Goal: Task Accomplishment & Management: Manage account settings

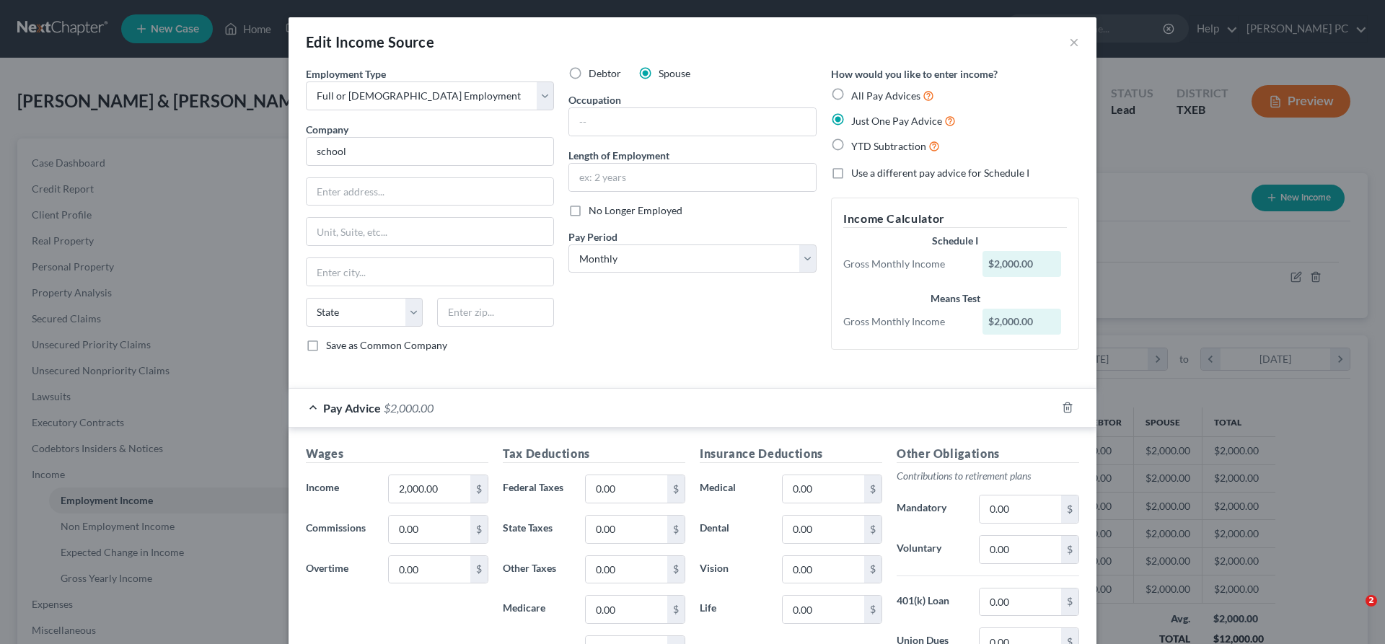
select select "0"
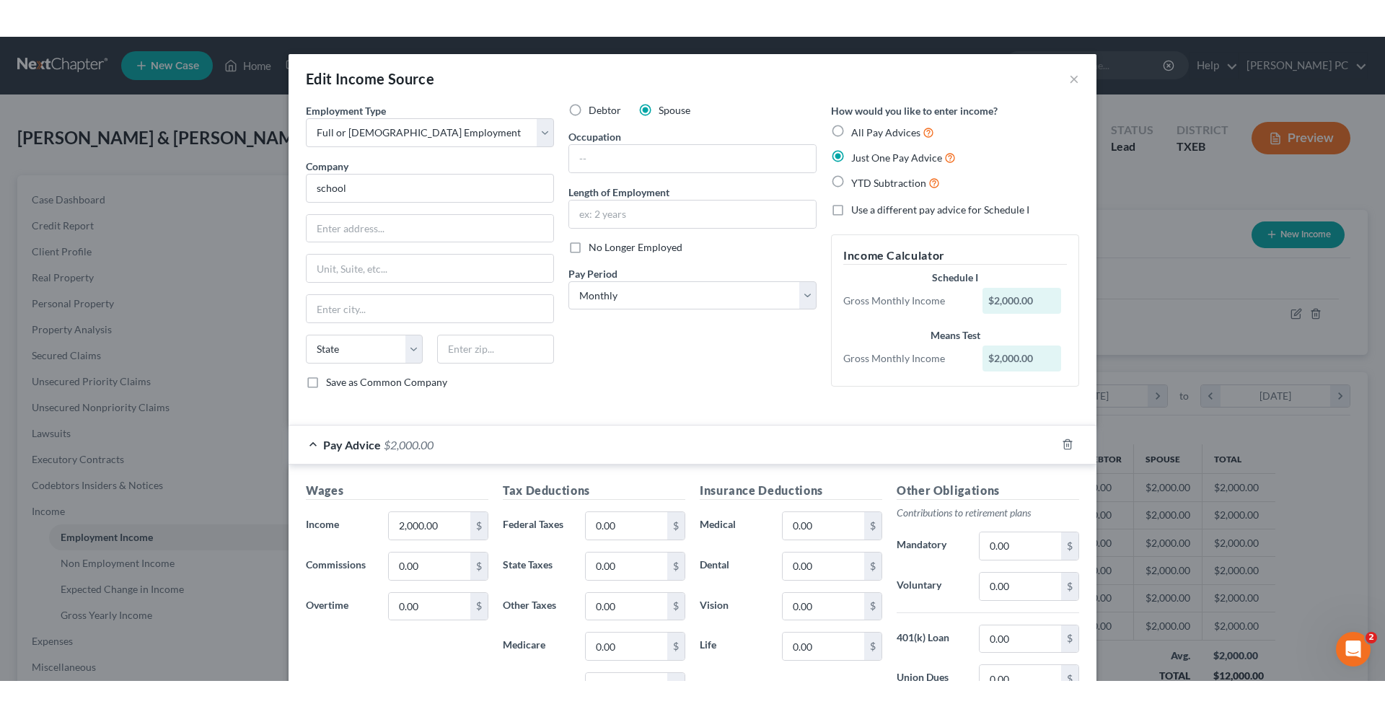
scroll to position [216, 0]
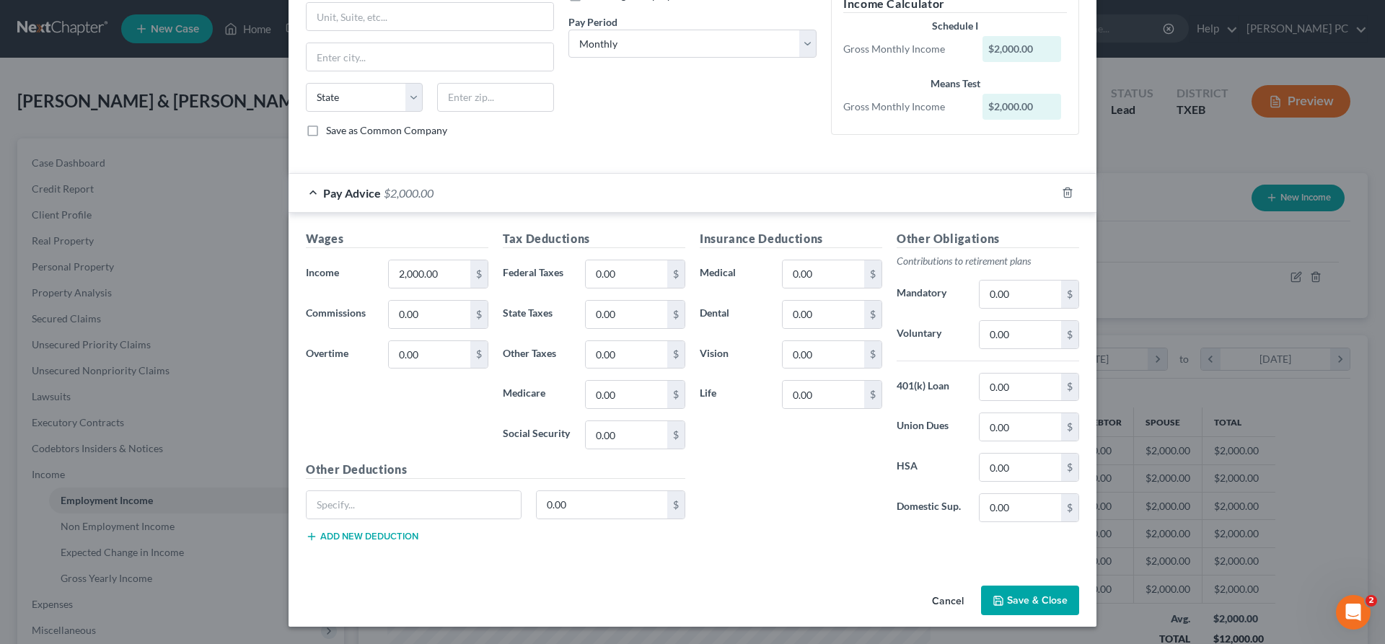
click at [940, 599] on button "Cancel" at bounding box center [948, 601] width 55 height 29
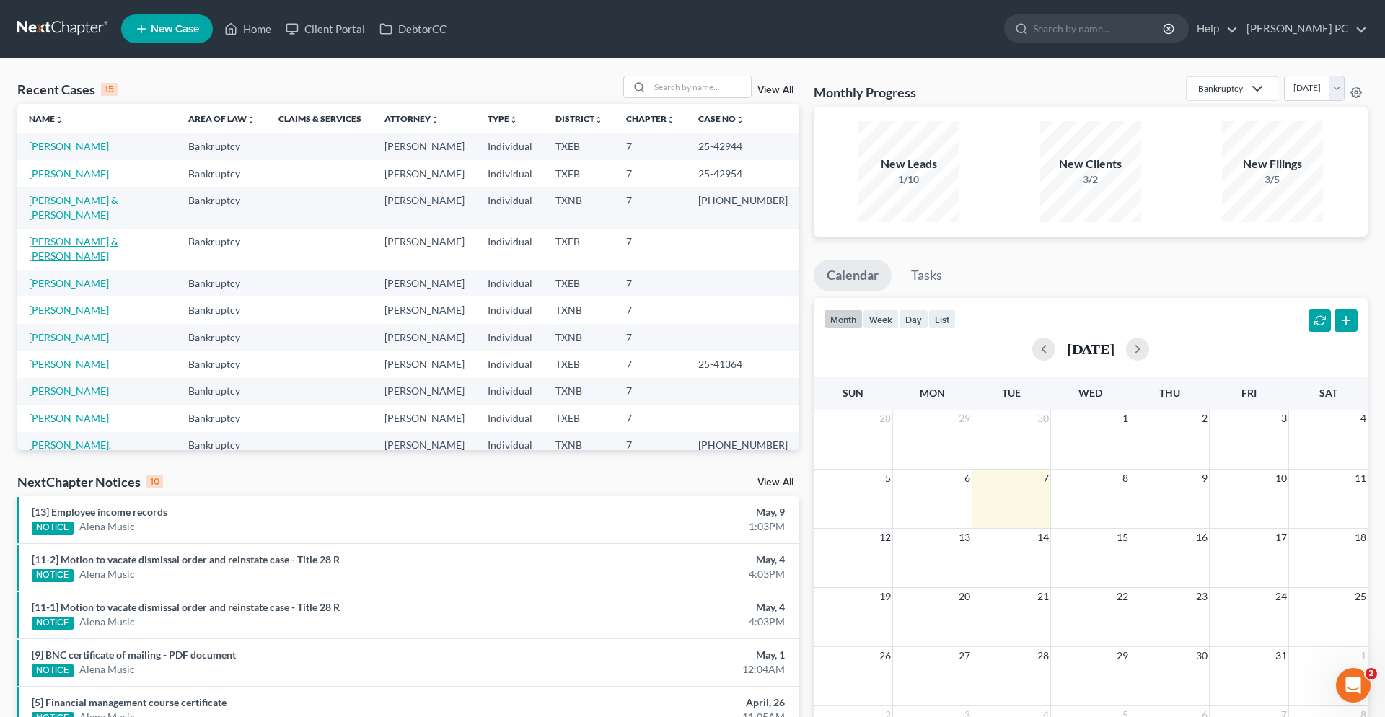
click at [74, 235] on link "Poole, Charles & Ines" at bounding box center [73, 248] width 89 height 27
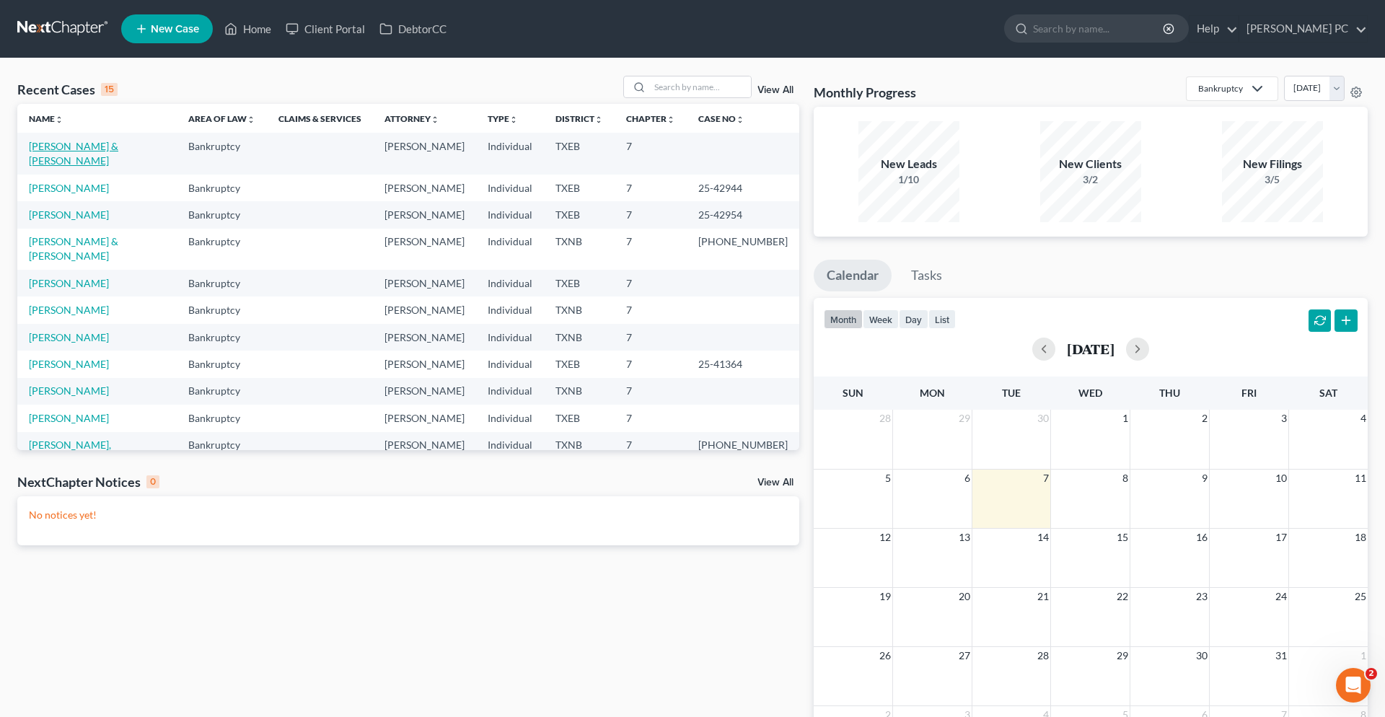
click at [108, 146] on link "Poole, Charles & Ines" at bounding box center [73, 153] width 89 height 27
